Goal: Transaction & Acquisition: Purchase product/service

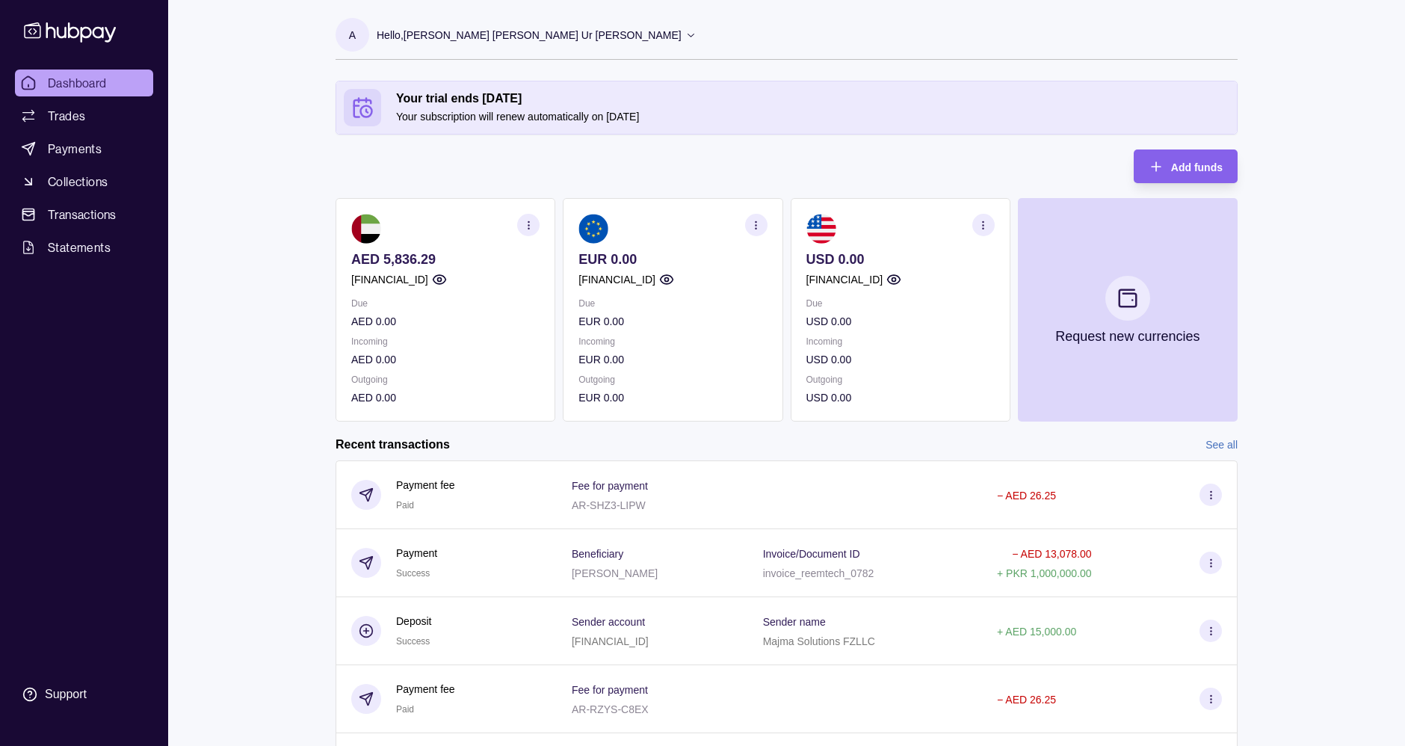
click at [439, 323] on section "AED 5,836.29 [FINANCIAL_ID] Due AED 0.00 Incoming AED 0.00 Outgoing AED 0.00" at bounding box center [446, 309] width 220 height 223
click at [273, 248] on div "Dashboard Trades Payments Collections Transactions Statements Support A Hello, …" at bounding box center [702, 424] width 1405 height 849
click at [99, 146] on span "Payments" at bounding box center [75, 149] width 54 height 18
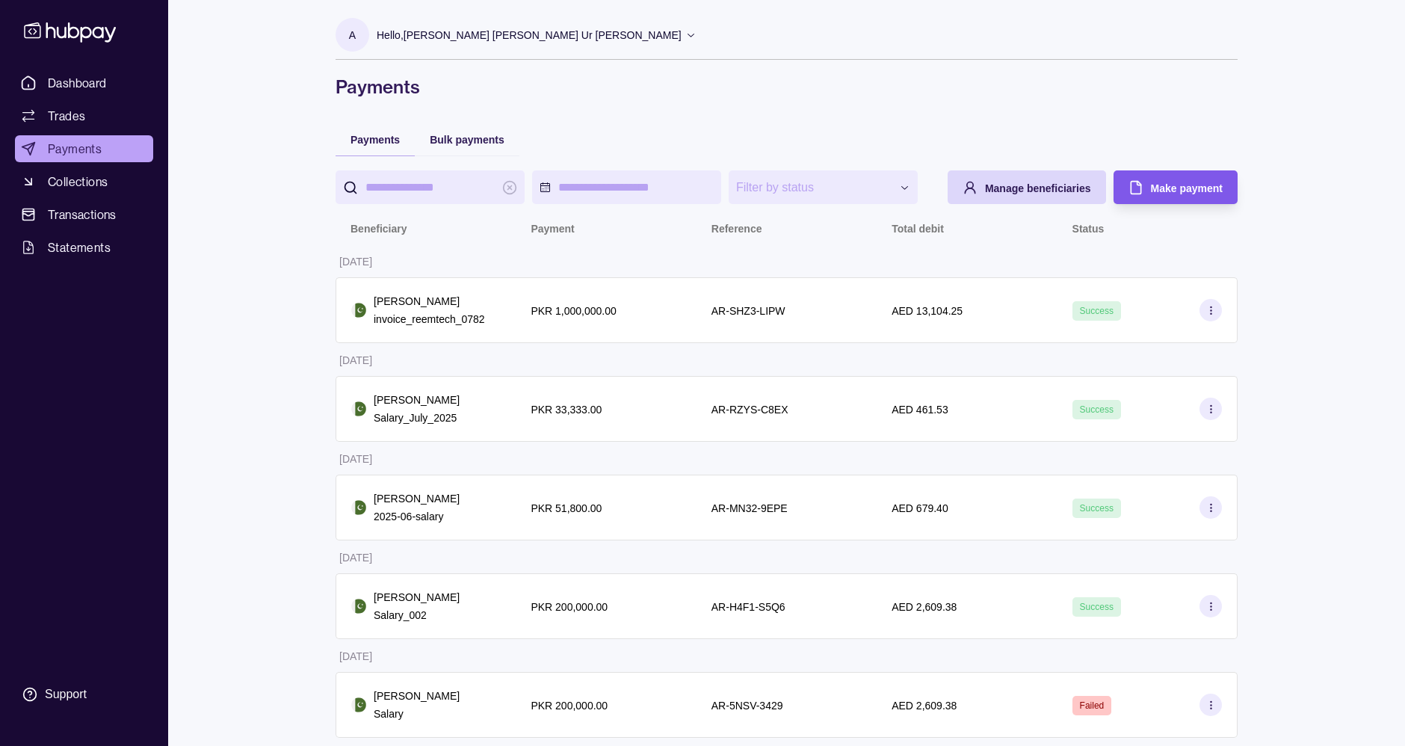
click at [1147, 188] on div "Make payment" at bounding box center [1164, 187] width 117 height 34
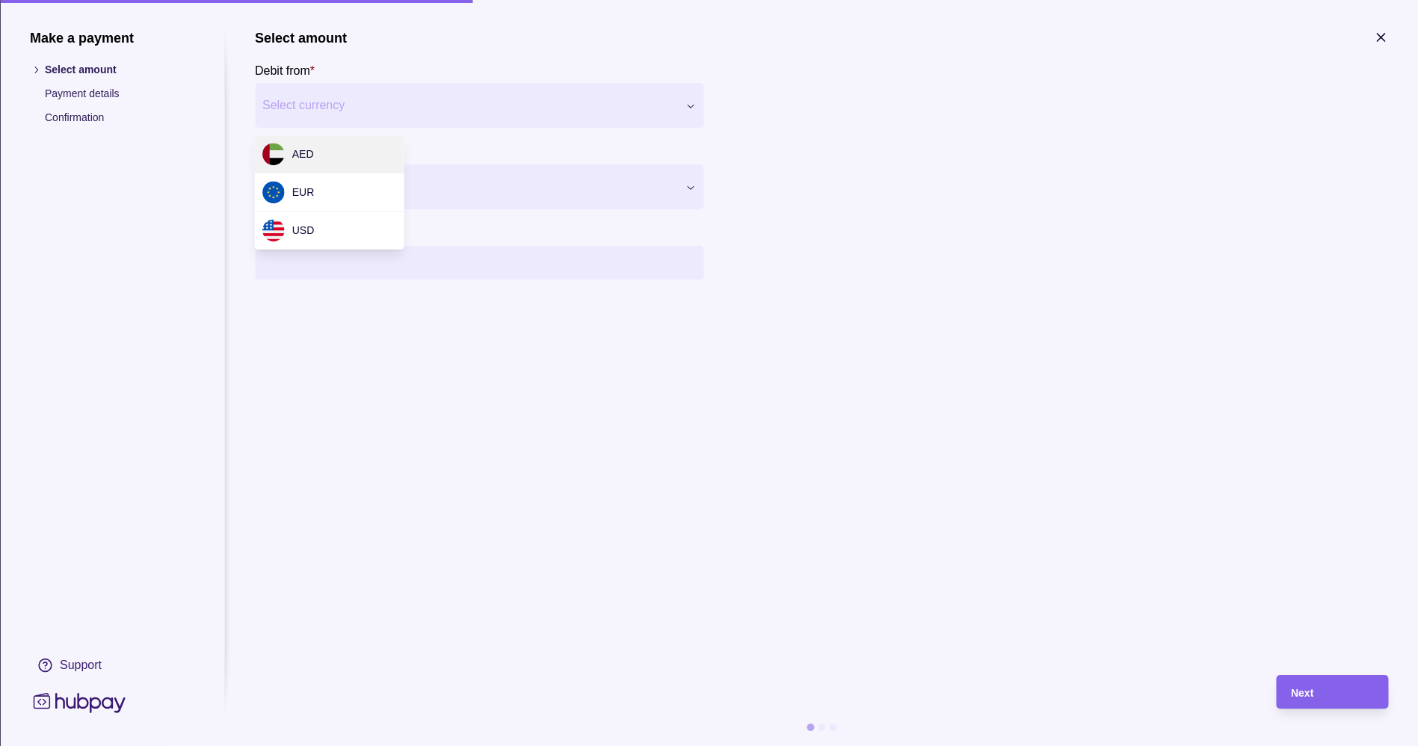
click at [634, 745] on div "Make a payment Select amount Payment details Confirmation Support Select amount…" at bounding box center [702, 753] width 1405 height 0
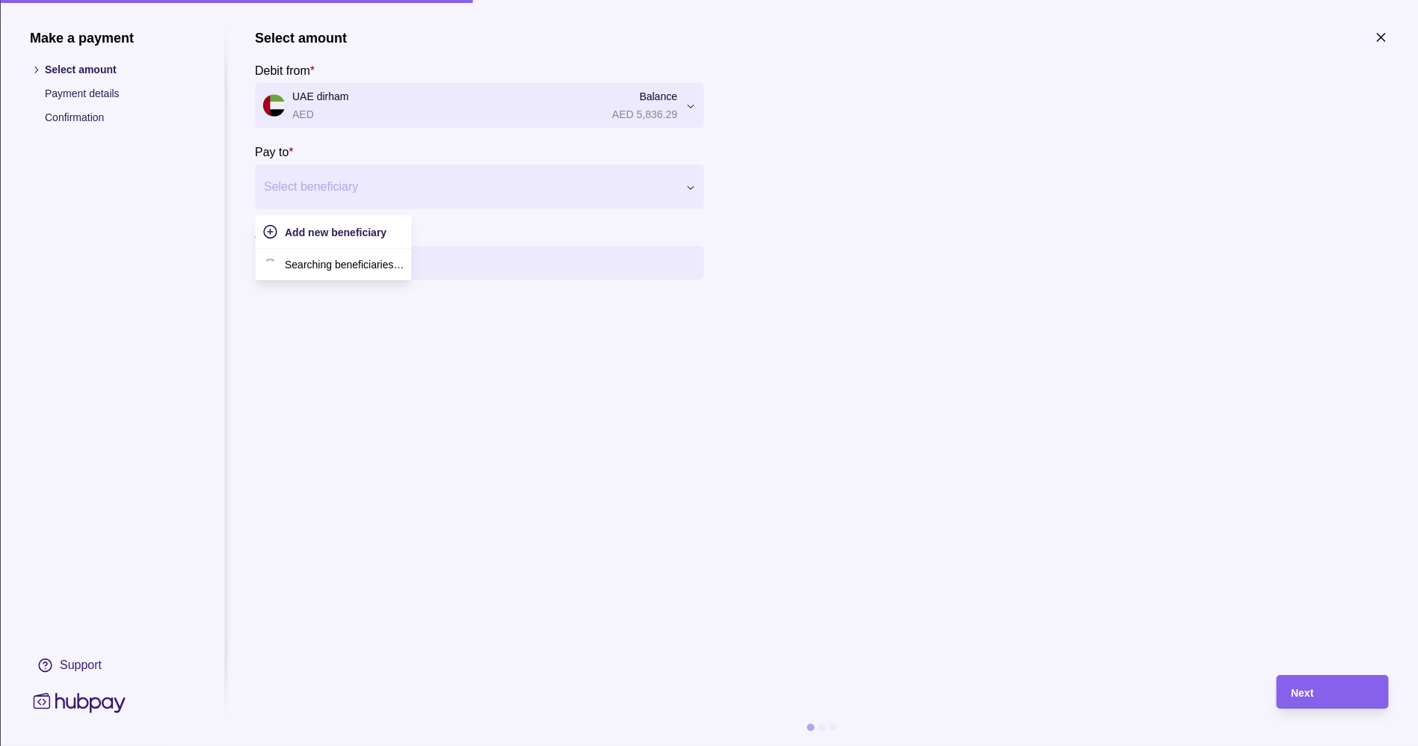
click at [383, 182] on div at bounding box center [470, 186] width 412 height 21
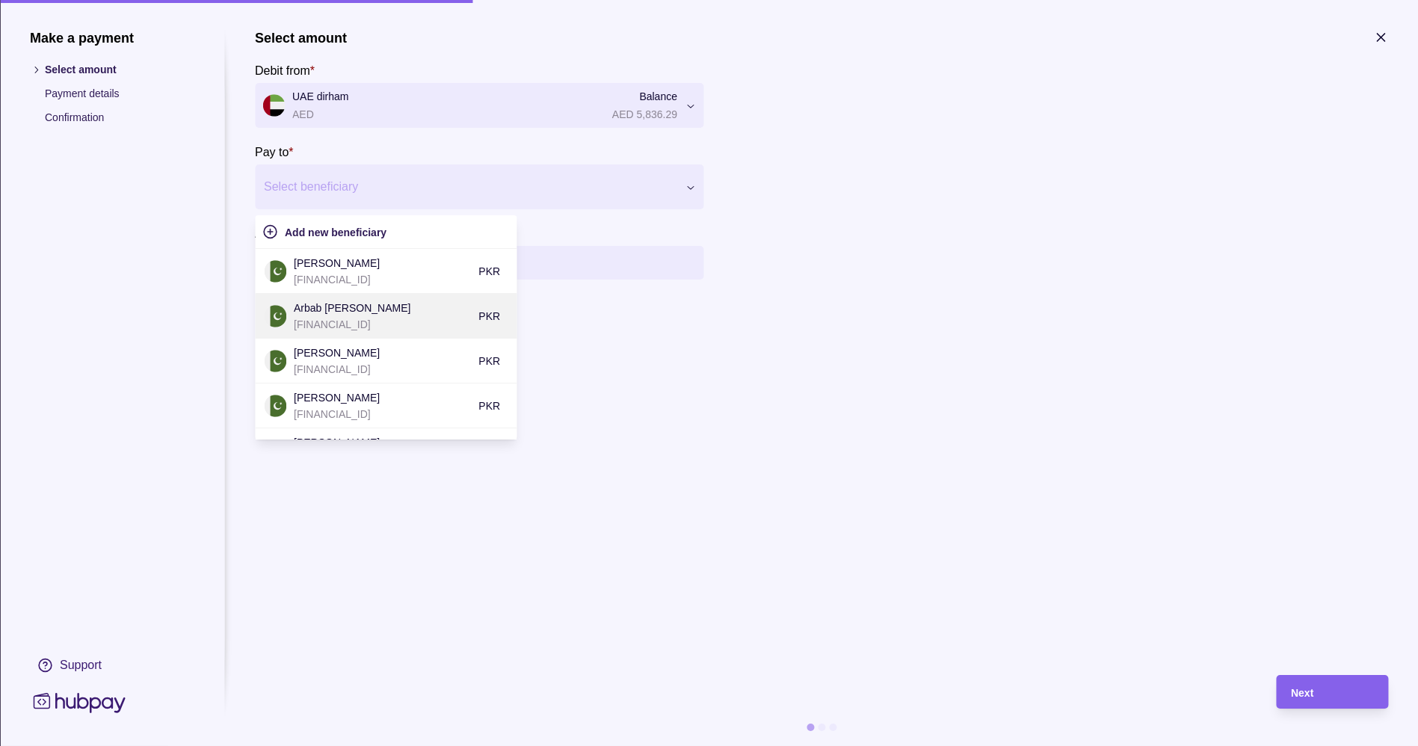
click at [419, 323] on p "[FINANCIAL_ID]" at bounding box center [382, 324] width 177 height 16
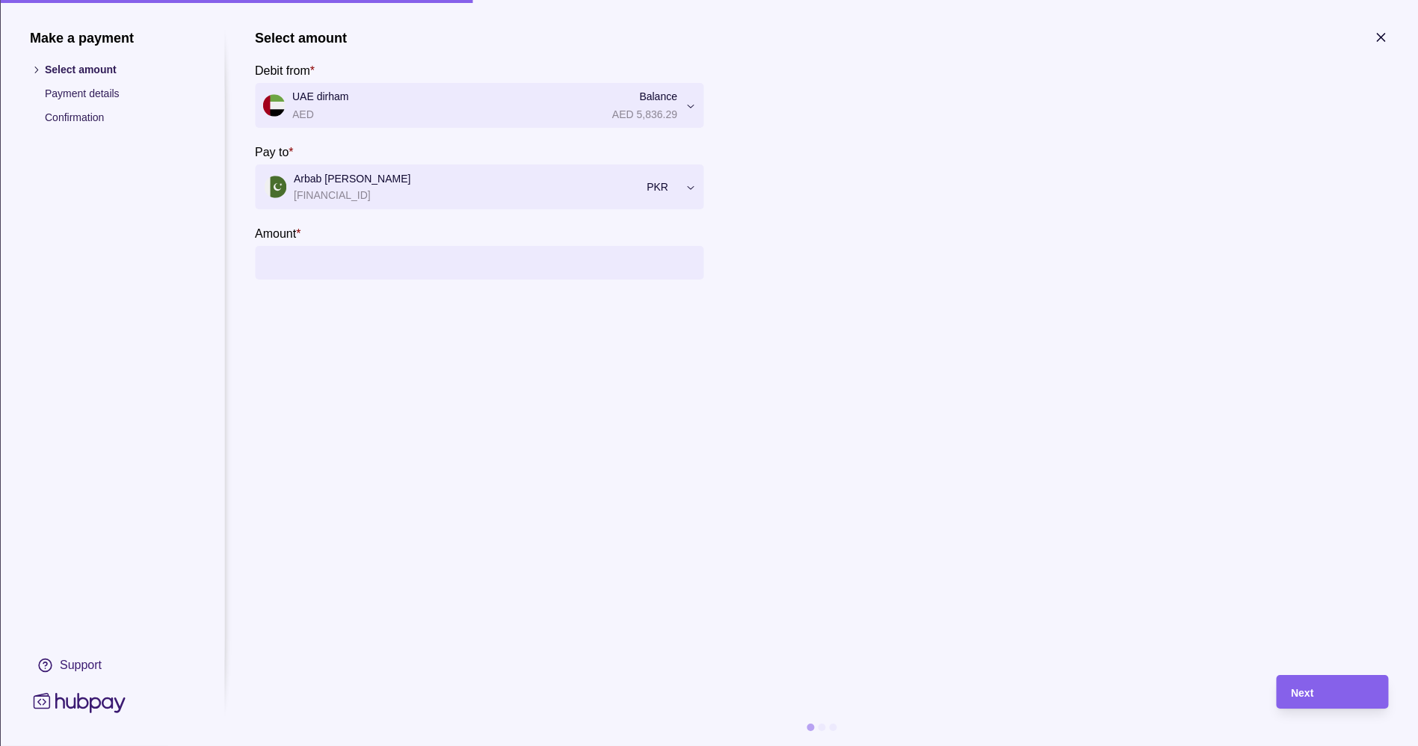
click at [405, 268] on input "Amount *" at bounding box center [494, 263] width 404 height 34
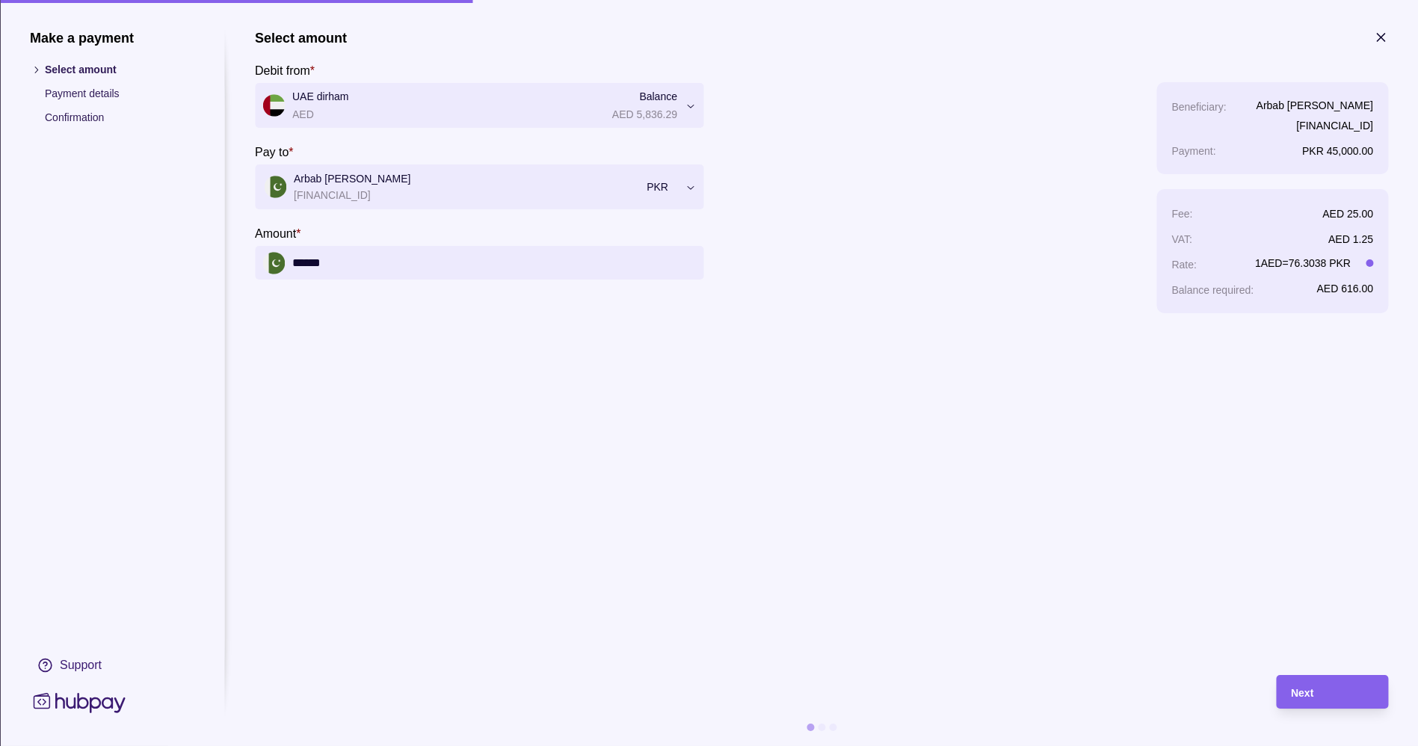
type input "******"
click at [1377, 38] on icon "button" at bounding box center [1380, 37] width 15 height 15
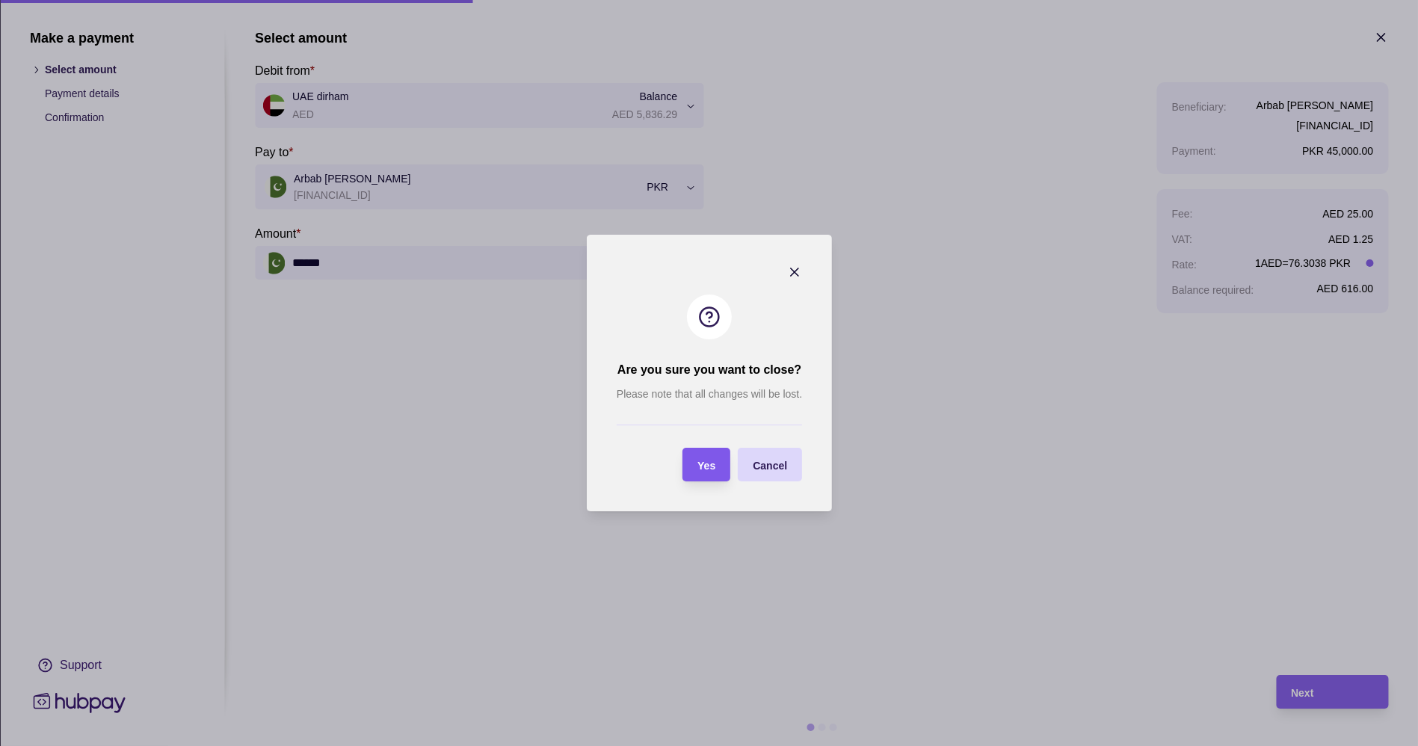
click at [703, 462] on span "Yes" at bounding box center [706, 466] width 18 height 12
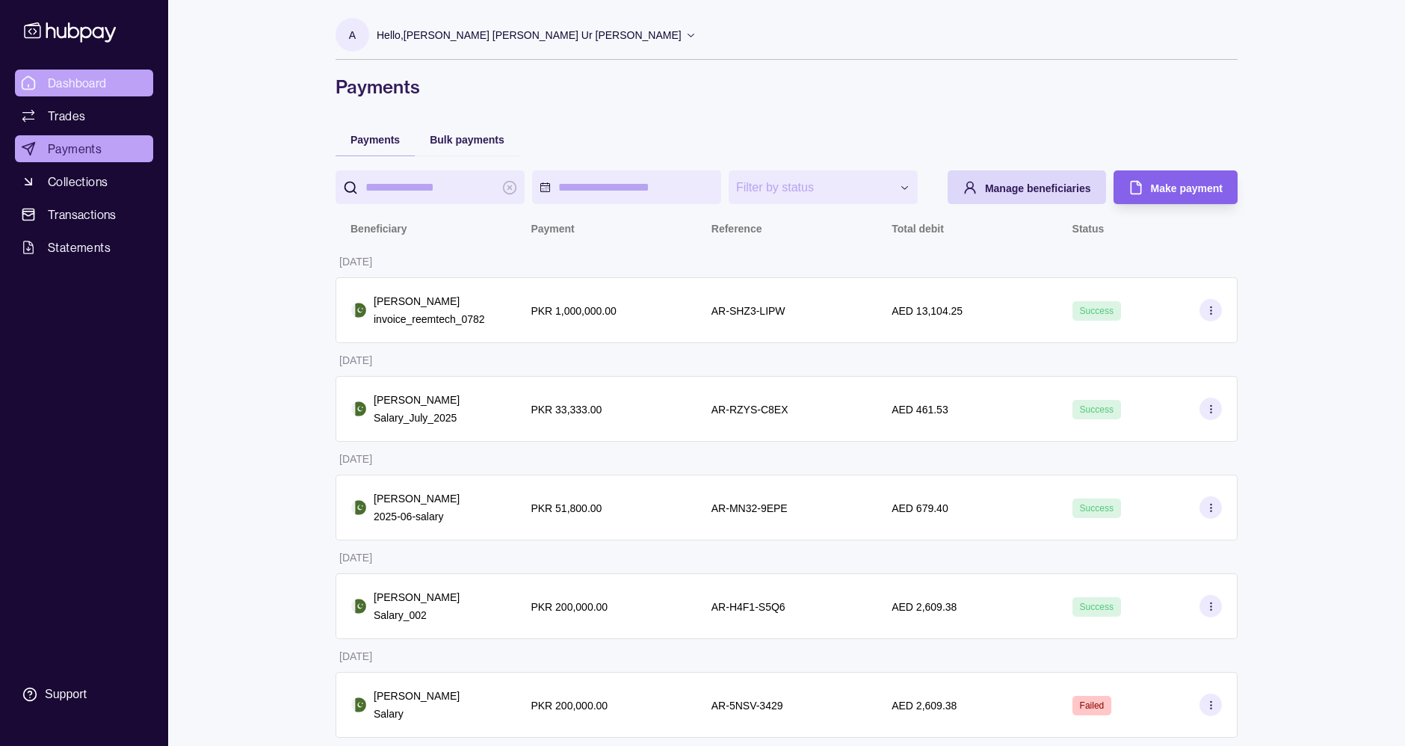
click at [78, 84] on span "Dashboard" at bounding box center [77, 83] width 59 height 18
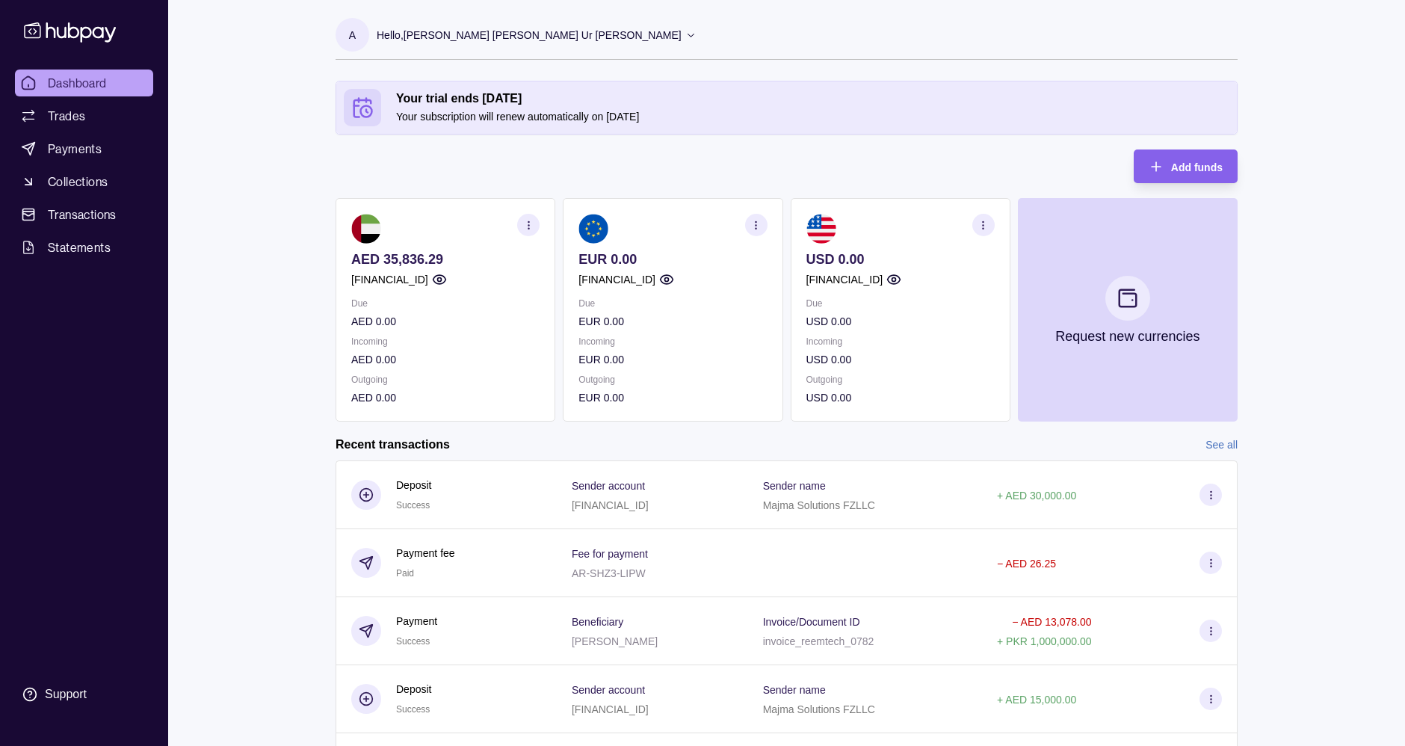
click at [97, 75] on span "Dashboard" at bounding box center [77, 83] width 59 height 18
click at [374, 297] on section "AED 35,836.29 [FINANCIAL_ID] Due AED 0.00 Incoming AED 0.00 Outgoing AED 0.00" at bounding box center [446, 309] width 220 height 223
